Goal: Information Seeking & Learning: Check status

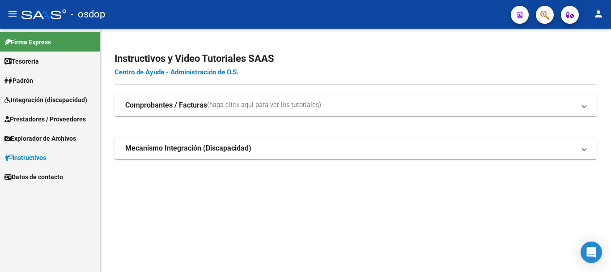
click at [47, 103] on span "Integración (discapacidad)" at bounding box center [45, 100] width 83 height 10
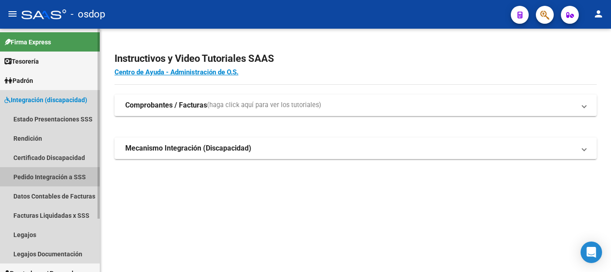
click at [64, 176] on link "Pedido Integración a SSS" at bounding box center [50, 176] width 100 height 19
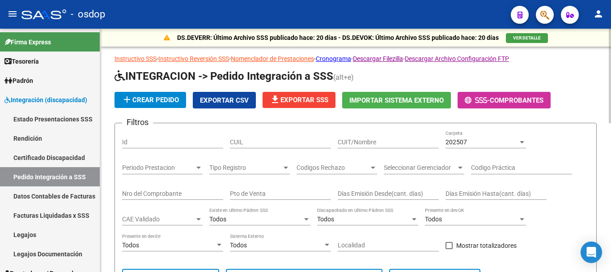
click at [230, 100] on span "Exportar CSV" at bounding box center [224, 100] width 49 height 8
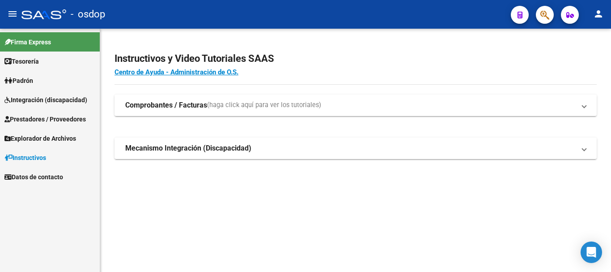
click at [60, 118] on span "Prestadores / Proveedores" at bounding box center [44, 119] width 81 height 10
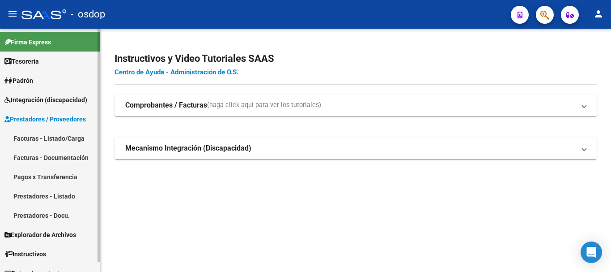
click at [66, 136] on link "Facturas - Listado/Carga" at bounding box center [50, 137] width 100 height 19
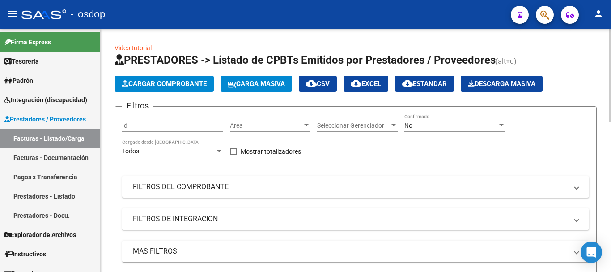
scroll to position [134, 0]
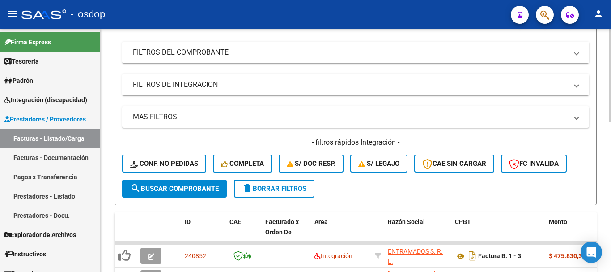
click at [196, 88] on mat-panel-title "FILTROS DE INTEGRACION" at bounding box center [350, 85] width 435 height 10
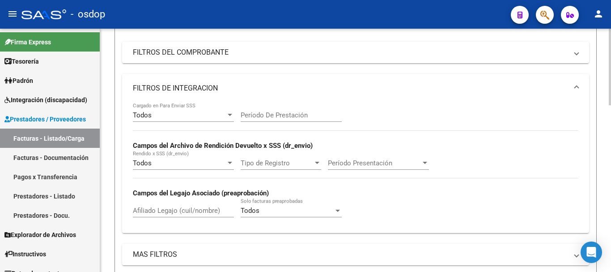
click at [225, 75] on mat-expansion-panel-header "FILTROS DE INTEGRACION" at bounding box center [355, 88] width 467 height 29
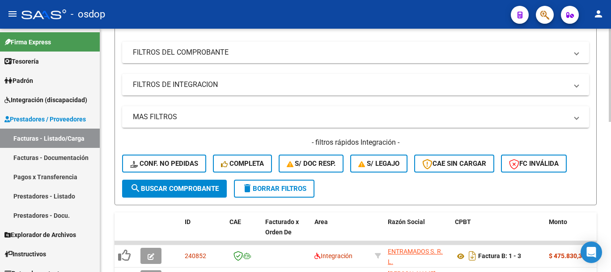
click at [208, 87] on mat-panel-title "FILTROS DE INTEGRACION" at bounding box center [350, 85] width 435 height 10
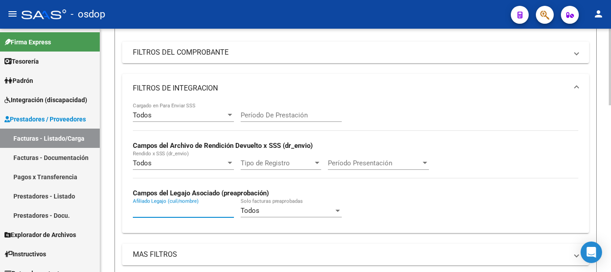
click at [165, 212] on input "Afiliado Legajo (cuil/nombre)" at bounding box center [183, 210] width 101 height 8
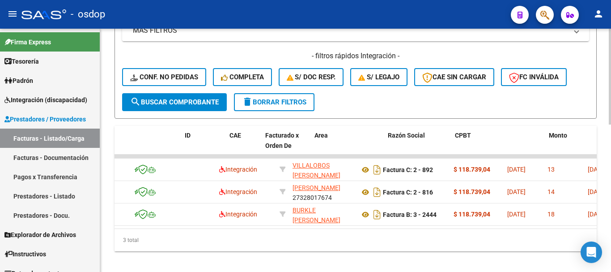
scroll to position [0, 0]
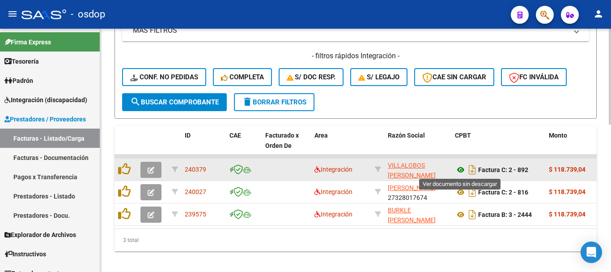
type input "23506982669"
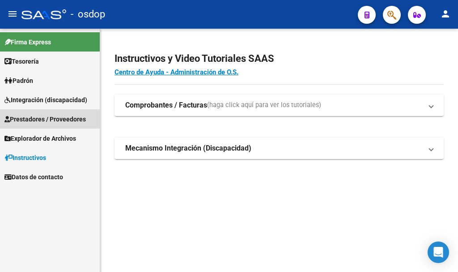
click at [58, 123] on span "Prestadores / Proveedores" at bounding box center [44, 119] width 81 height 10
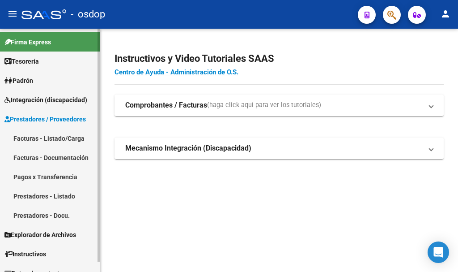
click at [60, 137] on link "Facturas - Listado/Carga" at bounding box center [50, 137] width 100 height 19
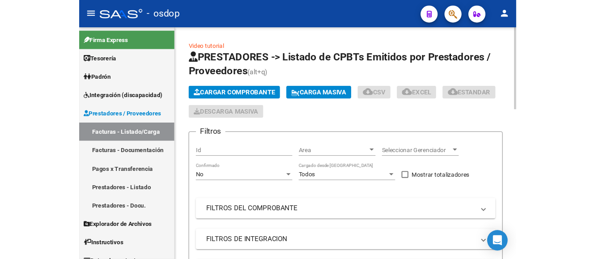
scroll to position [179, 0]
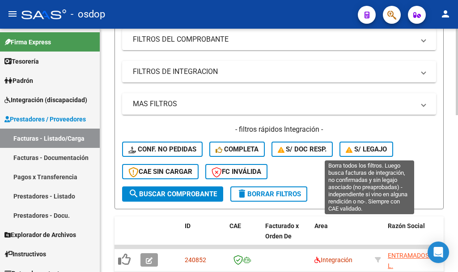
click at [368, 151] on span "S/ legajo" at bounding box center [366, 149] width 41 height 8
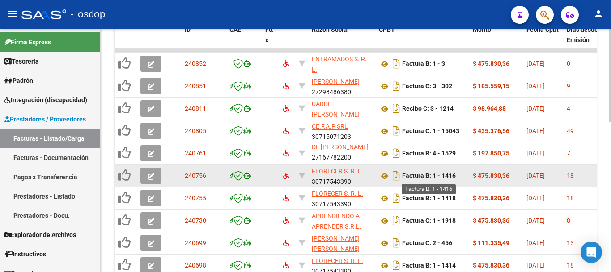
scroll to position [371, 0]
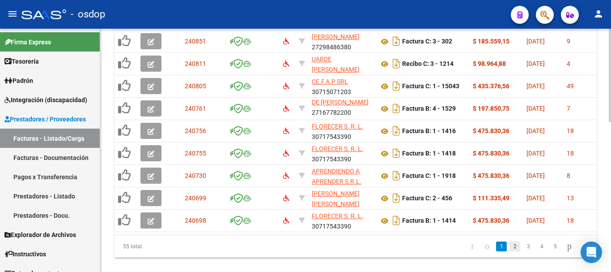
click at [458, 251] on link "2" at bounding box center [515, 246] width 11 height 10
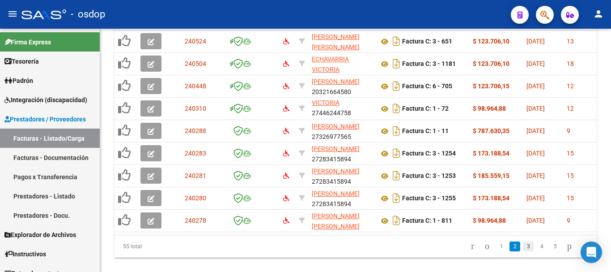
click at [458, 251] on link "3" at bounding box center [528, 246] width 11 height 10
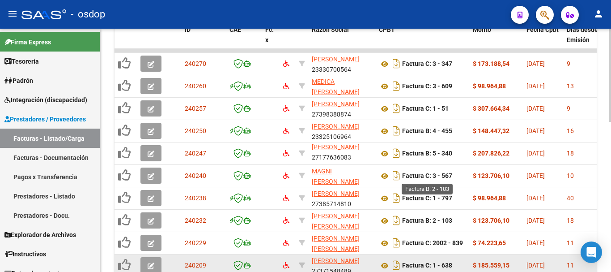
scroll to position [393, 0]
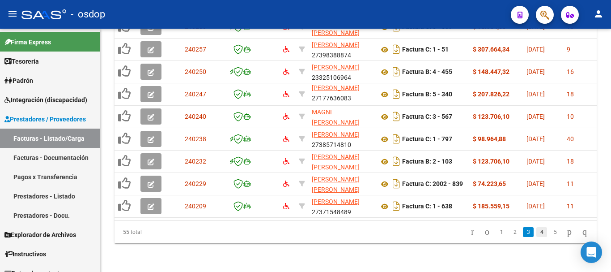
click at [458, 234] on link "4" at bounding box center [542, 232] width 11 height 10
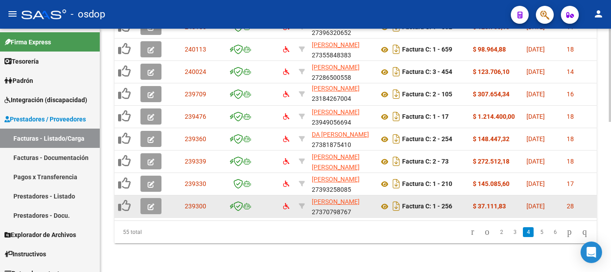
scroll to position [348, 0]
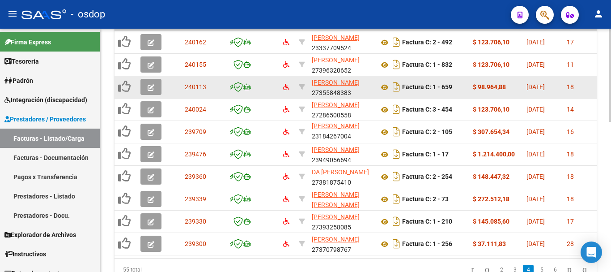
click at [151, 88] on icon "button" at bounding box center [151, 87] width 7 height 7
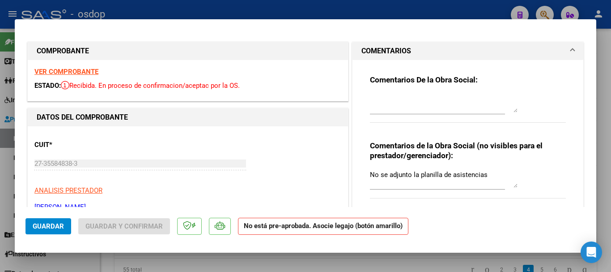
scroll to position [90, 0]
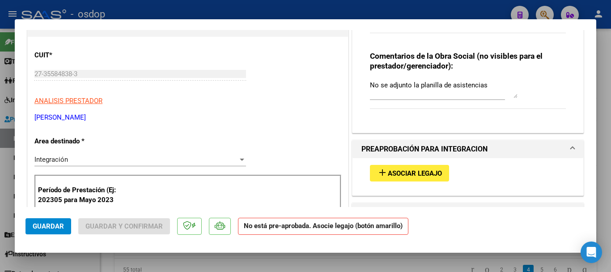
click at [410, 175] on span "Asociar Legajo" at bounding box center [415, 173] width 54 height 8
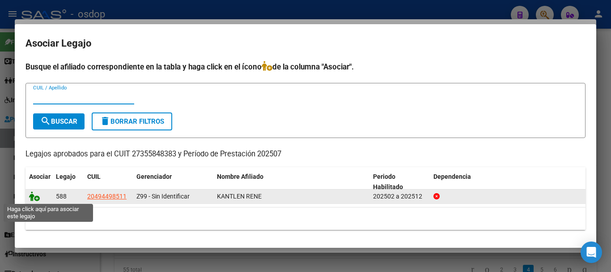
click at [37, 198] on icon at bounding box center [34, 196] width 11 height 10
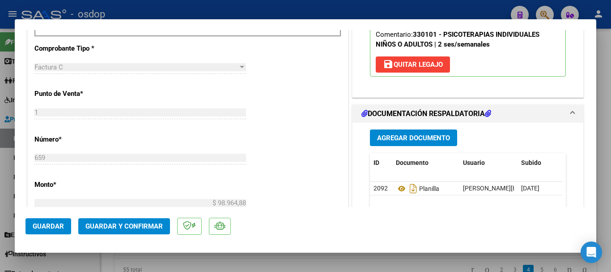
scroll to position [448, 0]
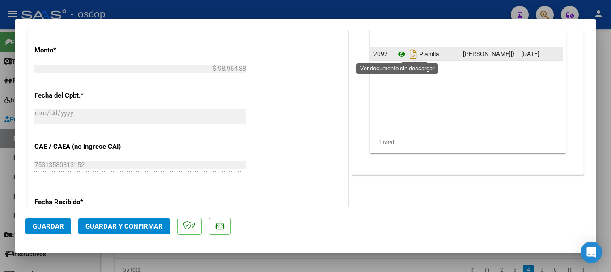
click at [400, 50] on icon at bounding box center [402, 54] width 12 height 11
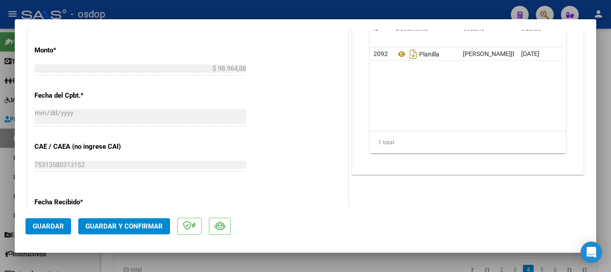
click at [47, 225] on span "Guardar" at bounding box center [48, 226] width 31 height 8
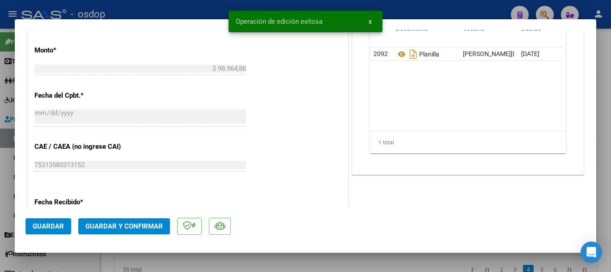
click at [197, 261] on div at bounding box center [305, 136] width 611 height 272
type input "$ 0,00"
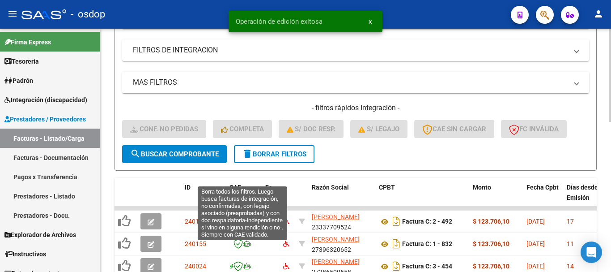
scroll to position [124, 0]
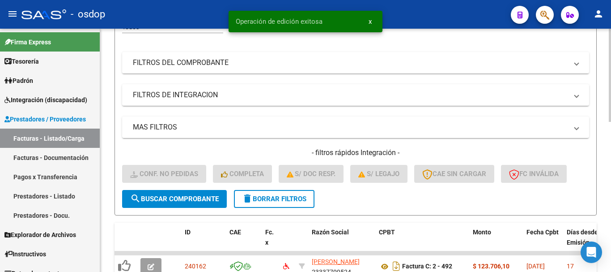
click at [277, 197] on span "delete Borrar Filtros" at bounding box center [274, 199] width 64 height 8
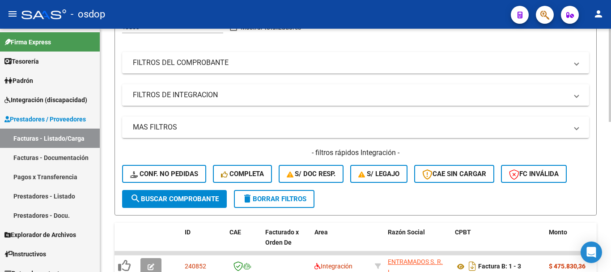
click at [195, 93] on mat-panel-title "FILTROS DE INTEGRACION" at bounding box center [350, 95] width 435 height 10
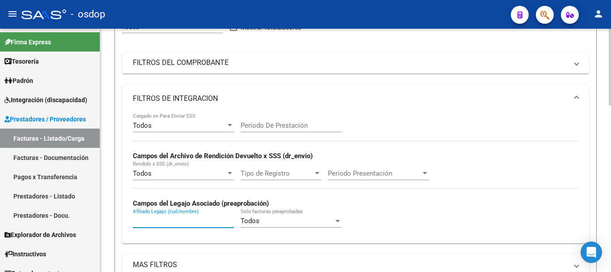
click at [160, 224] on input "Afiliado Legajo (cuil/nombre)" at bounding box center [183, 221] width 101 height 8
type input "20494498511"
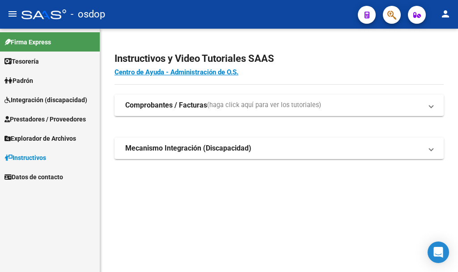
click at [51, 119] on span "Prestadores / Proveedores" at bounding box center [44, 119] width 81 height 10
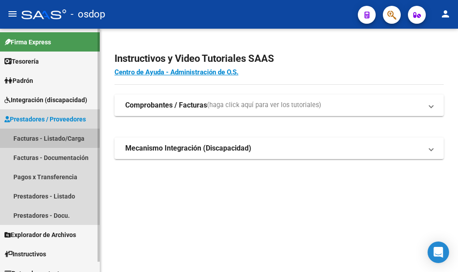
click at [47, 135] on link "Facturas - Listado/Carga" at bounding box center [50, 137] width 100 height 19
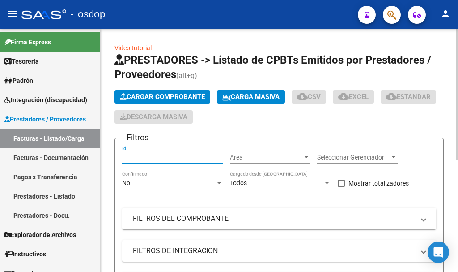
click at [166, 157] on input "Id" at bounding box center [172, 158] width 101 height 8
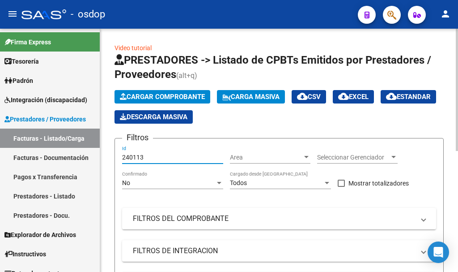
scroll to position [45, 0]
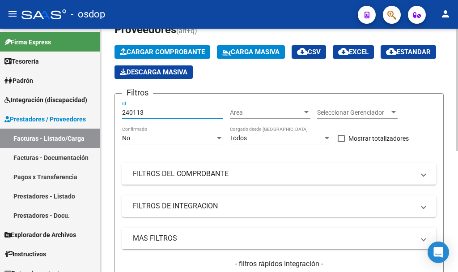
type input "240113"
click at [229, 166] on mat-expansion-panel-header "FILTROS DEL COMPROBANTE" at bounding box center [279, 173] width 314 height 21
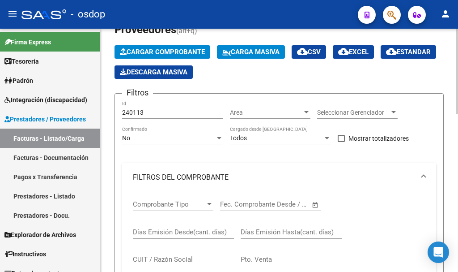
click at [229, 166] on mat-expansion-panel-header "FILTROS DEL COMPROBANTE" at bounding box center [279, 177] width 314 height 29
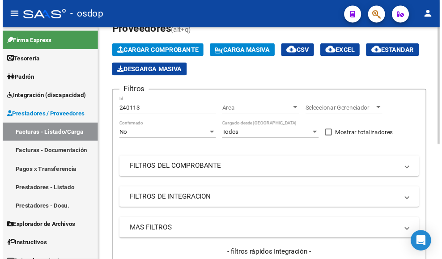
scroll to position [0, 0]
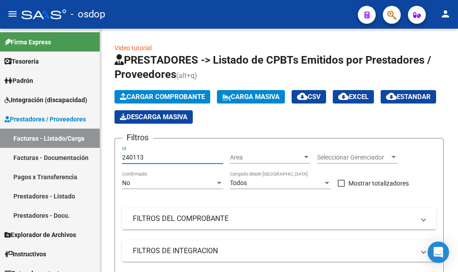
drag, startPoint x: 158, startPoint y: 156, endPoint x: -10, endPoint y: 154, distance: 168.3
click at [0, 154] on html "menu - osdop person Firma Express Tesorería Extractos Procesados (csv) Extracto…" at bounding box center [229, 136] width 458 height 272
